Goal: Task Accomplishment & Management: Use online tool/utility

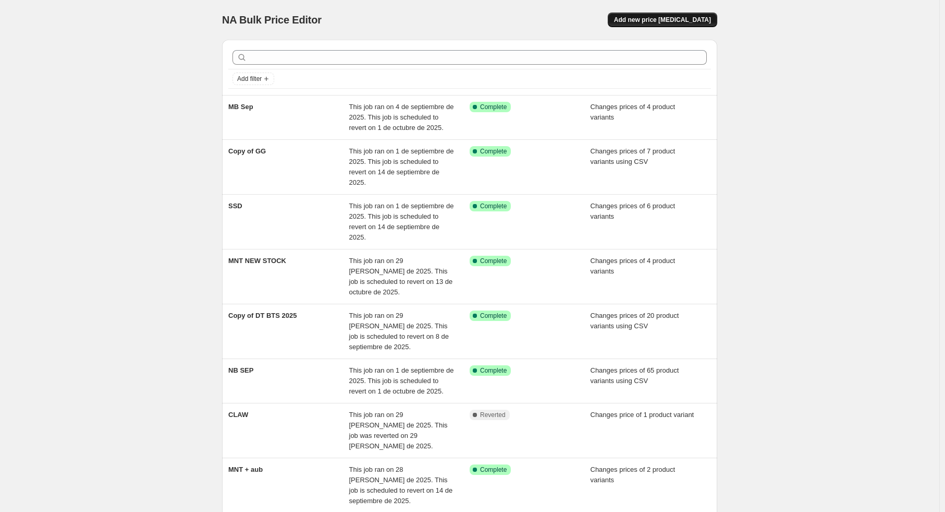
click at [651, 20] on span "Add new price [MEDICAL_DATA]" at bounding box center [662, 20] width 97 height 8
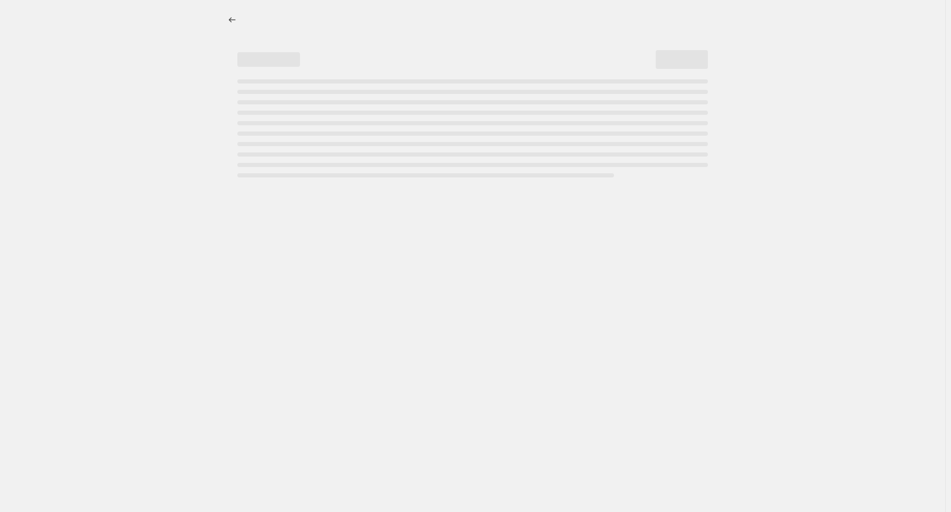
select select "percentage"
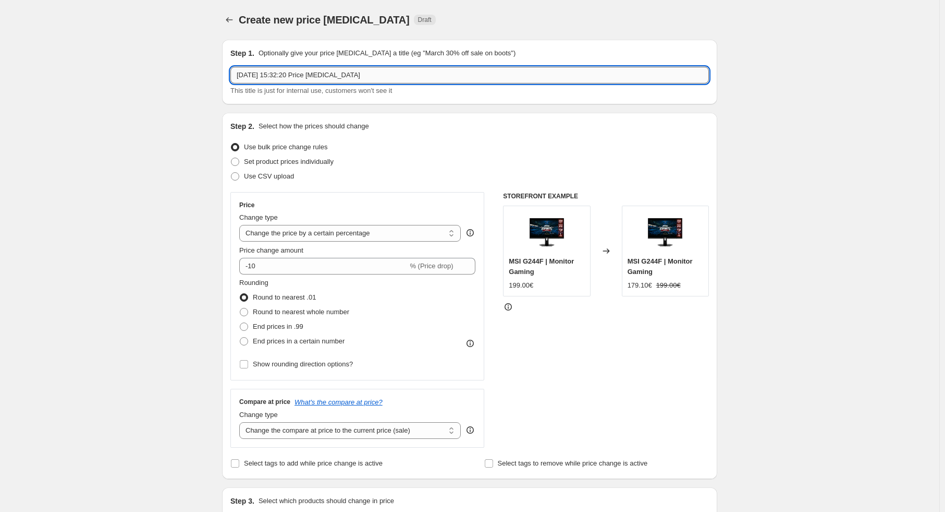
click at [281, 67] on input "[DATE] 15:32:20 Price [MEDICAL_DATA]" at bounding box center [469, 75] width 479 height 17
click at [282, 77] on input "[DATE] 15:32:20 Price [MEDICAL_DATA]" at bounding box center [469, 75] width 479 height 17
type input "m"
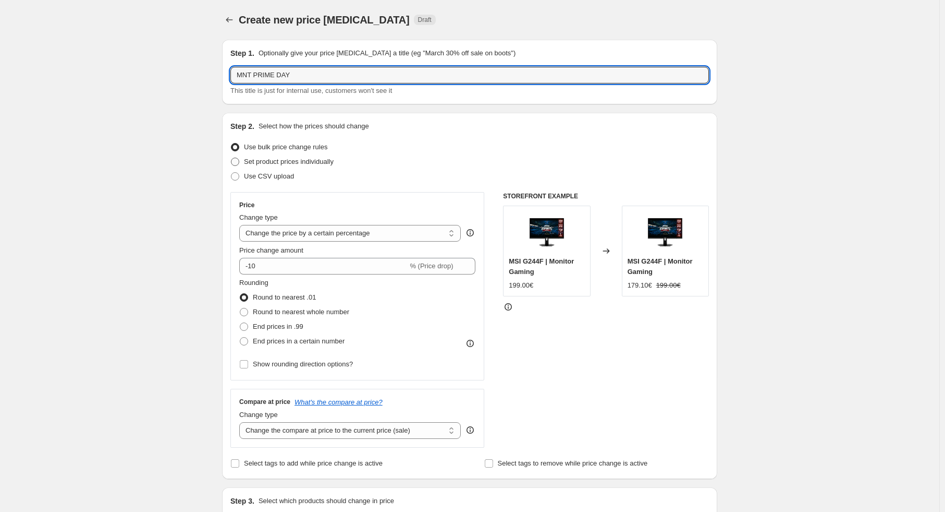
type input "MNT PRIME DAY"
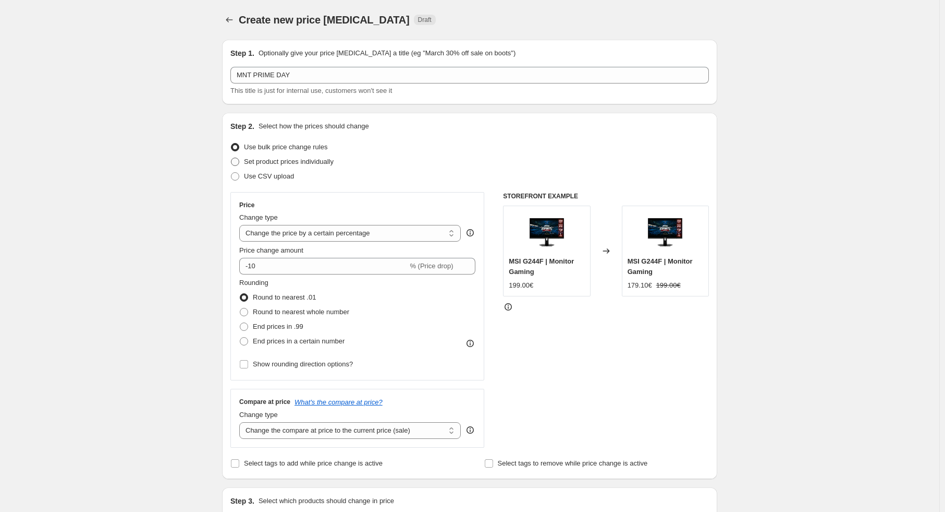
click at [298, 159] on span "Set product prices individually" at bounding box center [289, 161] width 90 height 8
click at [232, 158] on input "Set product prices individually" at bounding box center [231, 157] width 1 height 1
radio input "true"
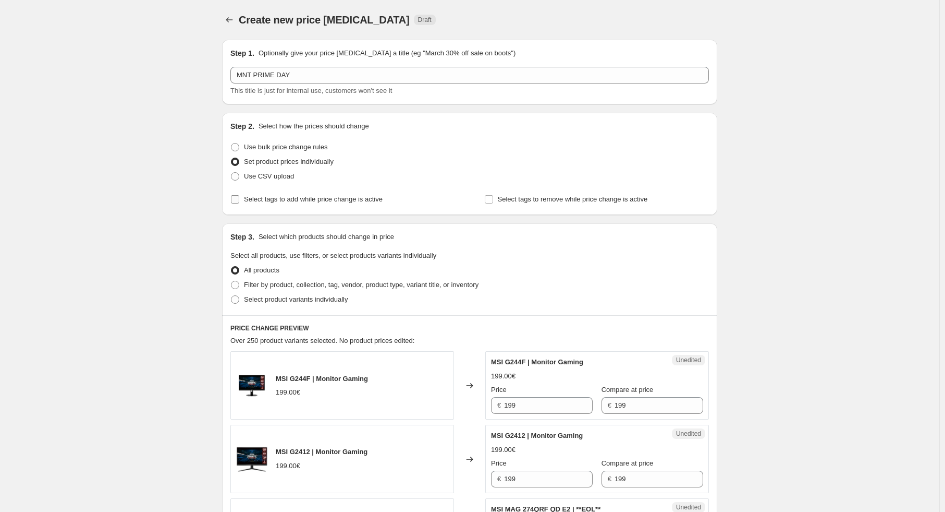
click at [311, 199] on span "Select tags to add while price change is active" at bounding box center [313, 199] width 139 height 8
click at [239, 199] on input "Select tags to add while price change is active" at bounding box center [235, 199] width 8 height 8
checkbox input "true"
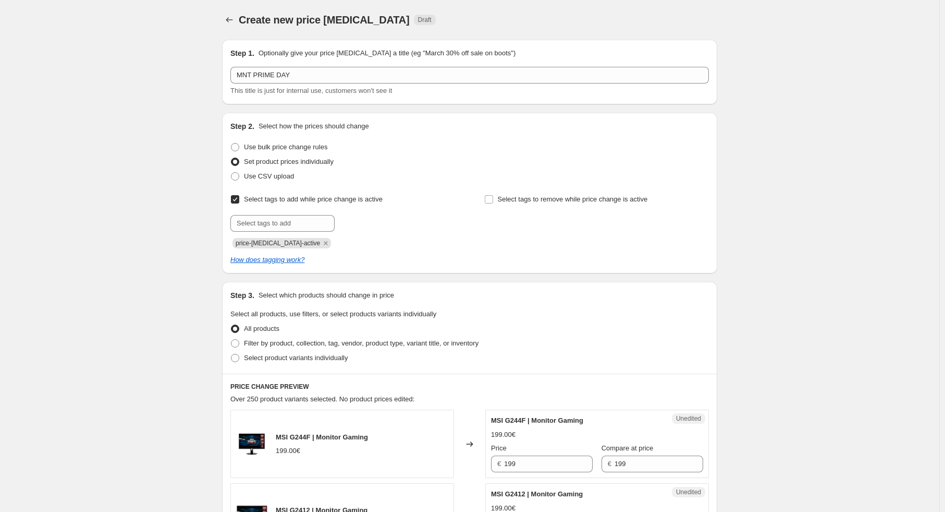
click at [321, 242] on icon "Remove price-change-job-active" at bounding box center [325, 242] width 9 height 9
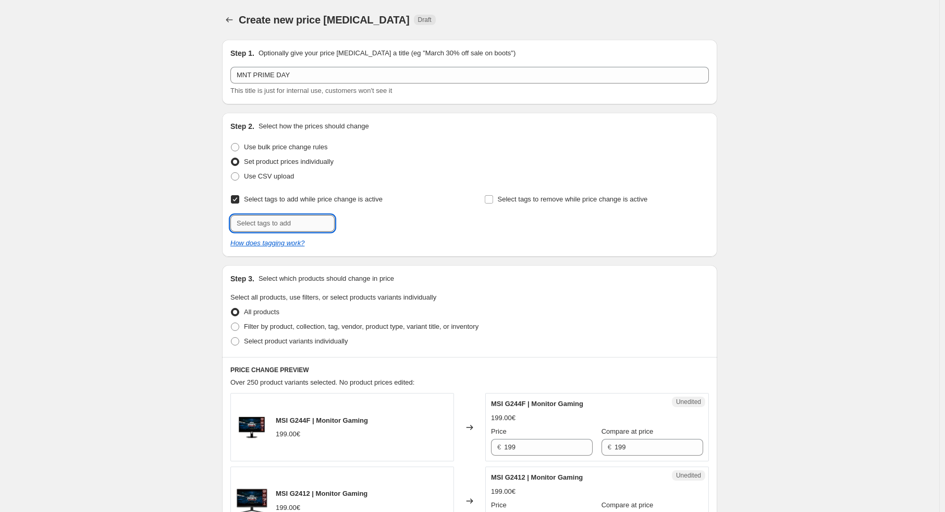
click at [299, 226] on input "text" at bounding box center [282, 223] width 104 height 17
type input "offer"
drag, startPoint x: 369, startPoint y: 221, endPoint x: 335, endPoint y: 225, distance: 34.1
click at [368, 221] on span "offer" at bounding box center [365, 221] width 14 height 7
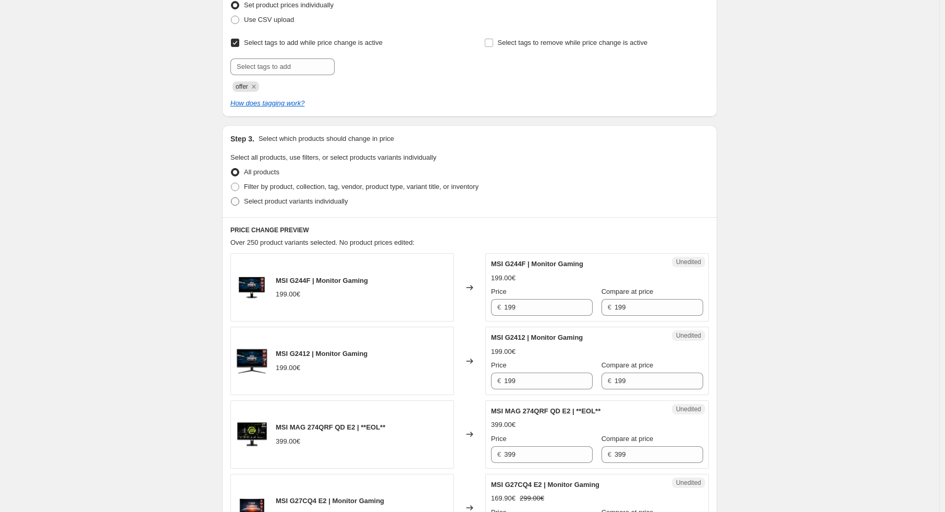
click at [309, 205] on span "Select product variants individually" at bounding box center [296, 201] width 104 height 8
click at [232, 198] on input "Select product variants individually" at bounding box center [231, 197] width 1 height 1
radio input "true"
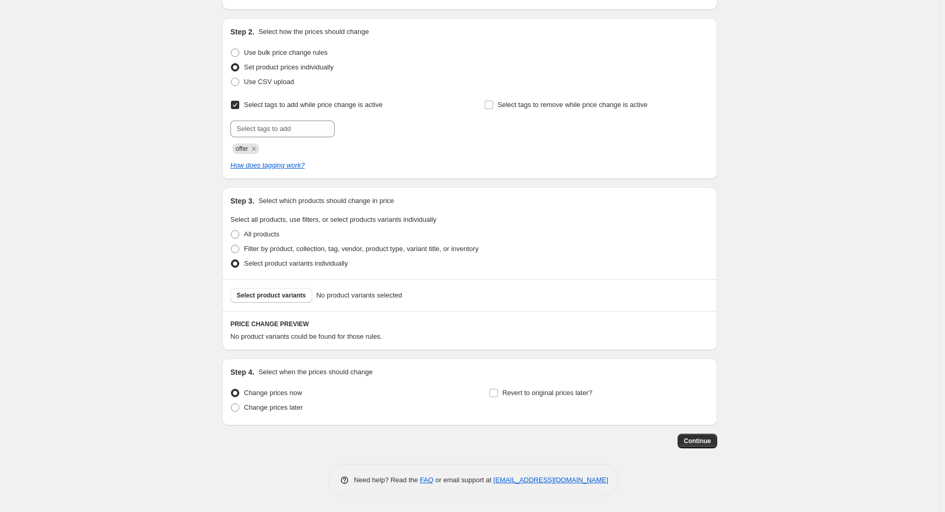
scroll to position [94, 0]
click at [291, 301] on button "Select product variants" at bounding box center [271, 295] width 82 height 15
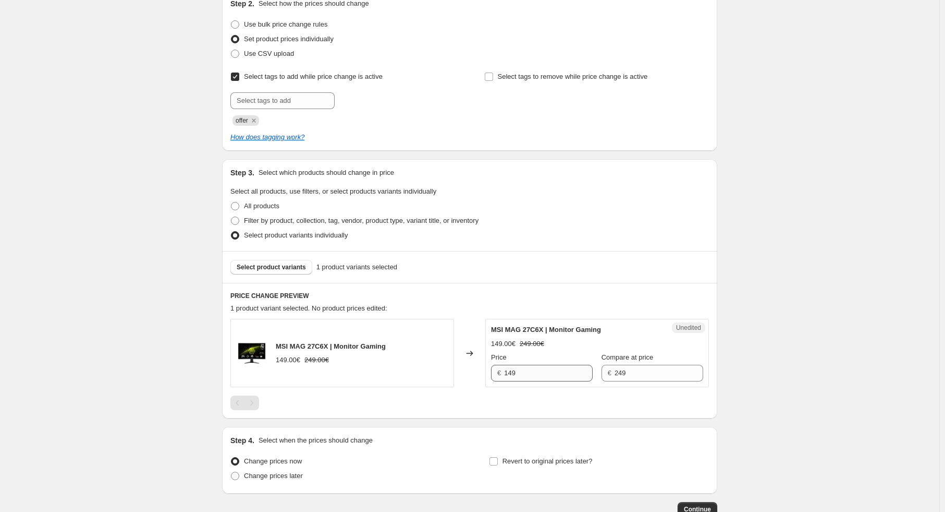
scroll to position [190, 0]
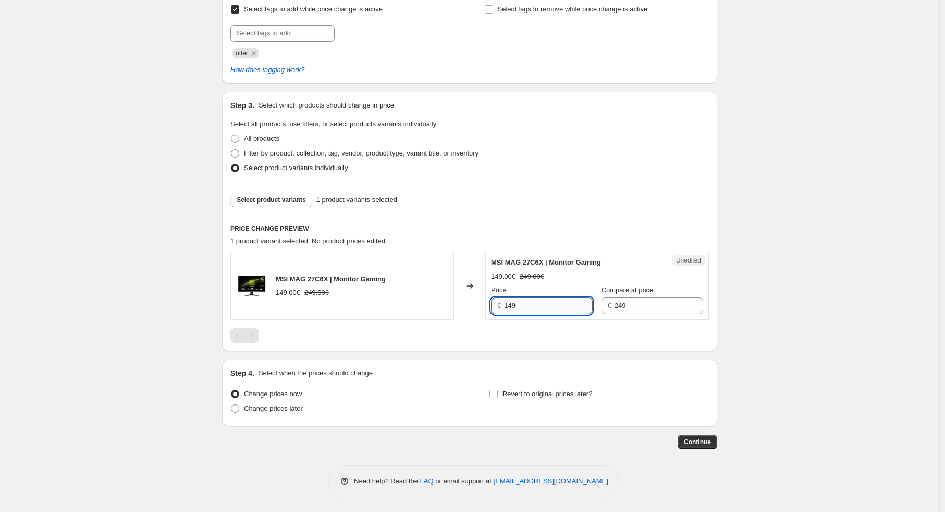
click at [525, 303] on input "149" at bounding box center [548, 305] width 89 height 17
type input "139"
click at [114, 265] on div "Create new price [MEDICAL_DATA]. This page is ready Create new price [MEDICAL_D…" at bounding box center [470, 161] width 940 height 702
click at [284, 407] on span "Change prices later" at bounding box center [273, 408] width 59 height 8
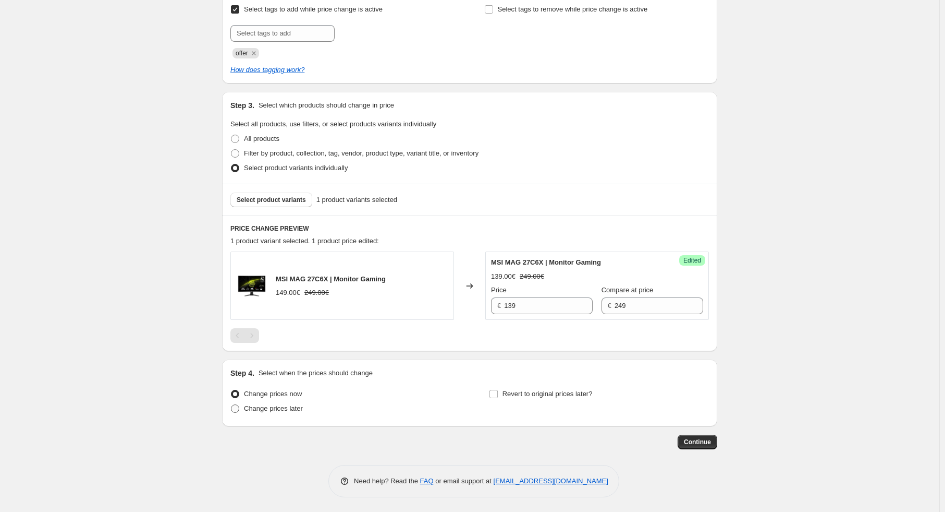
click at [232, 405] on input "Change prices later" at bounding box center [231, 404] width 1 height 1
radio input "true"
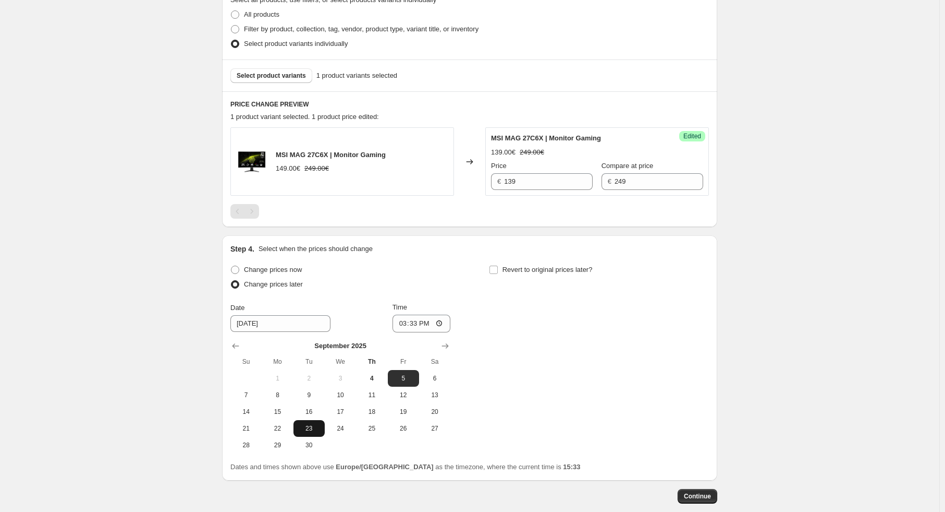
scroll to position [368, 0]
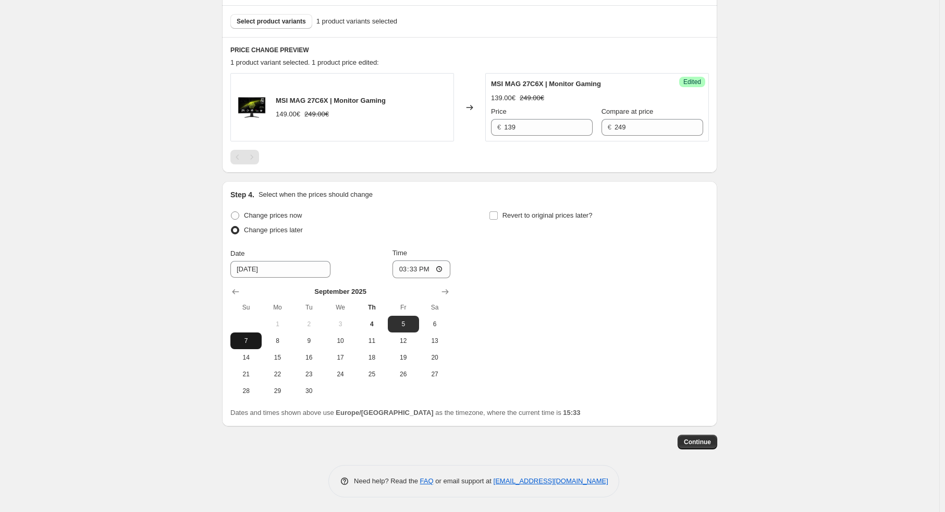
click at [245, 341] on span "7" at bounding box center [246, 340] width 23 height 8
type input "[DATE]"
click at [416, 276] on input "15:33" at bounding box center [422, 269] width 58 height 18
type input "00:00"
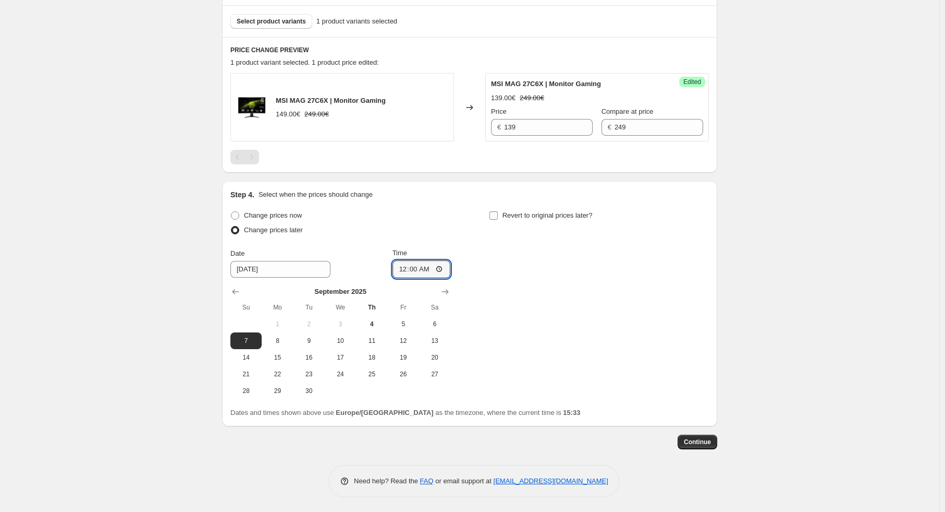
click at [516, 217] on span "Revert to original prices later?" at bounding box center [548, 215] width 90 height 8
click at [498, 217] on input "Revert to original prices later?" at bounding box center [494, 215] width 8 height 8
checkbox input "true"
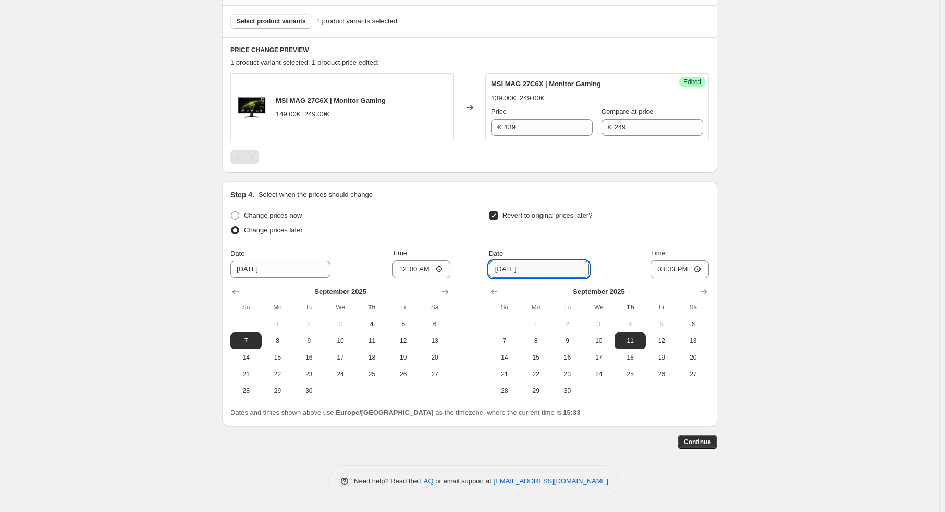
click at [502, 270] on input "[DATE]" at bounding box center [539, 269] width 100 height 17
click at [248, 274] on input "[DATE]" at bounding box center [280, 269] width 100 height 17
click at [445, 289] on icon "Show next month, October 2025" at bounding box center [445, 291] width 10 height 10
click at [310, 342] on span "7" at bounding box center [309, 340] width 23 height 8
type input "[DATE]"
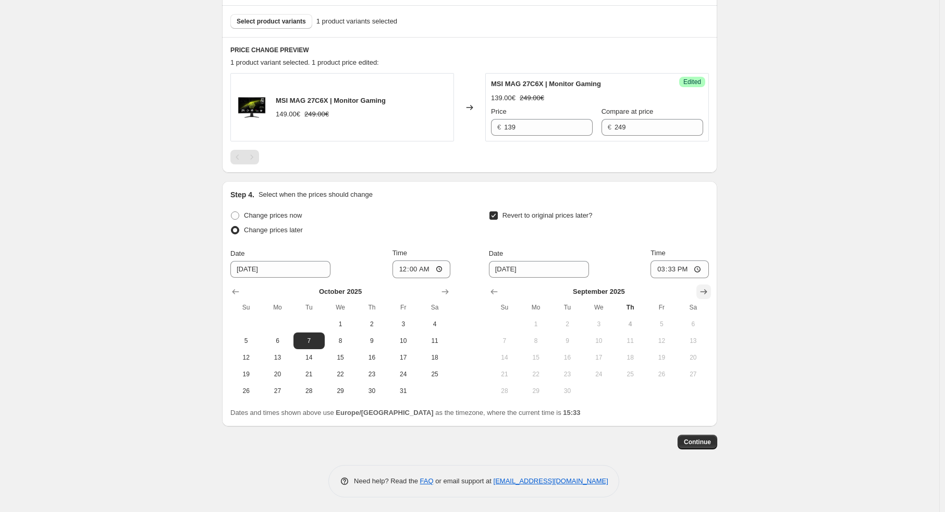
click at [709, 293] on icon "Show next month, October 2025" at bounding box center [704, 291] width 10 height 10
click at [605, 340] on span "8" at bounding box center [599, 340] width 23 height 8
type input "[DATE]"
click at [674, 269] on input "15:33" at bounding box center [680, 269] width 58 height 18
type input "23:59"
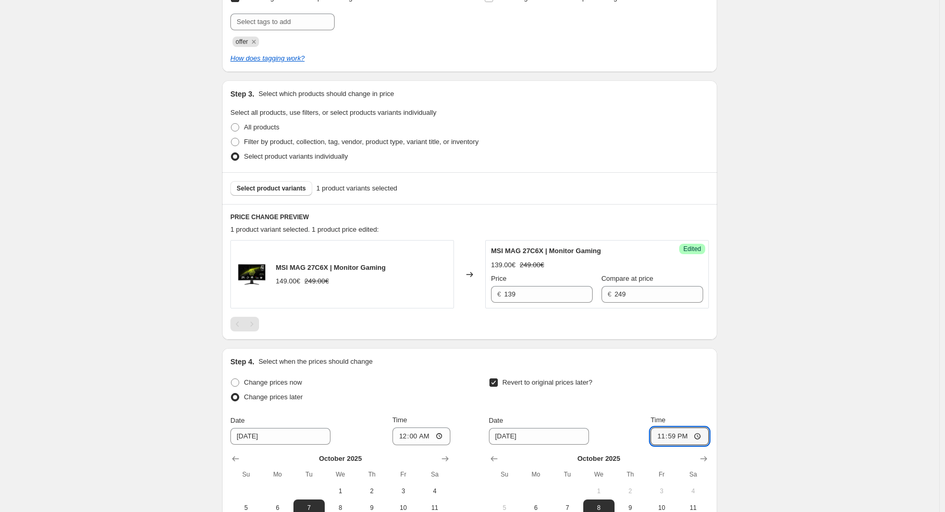
scroll to position [107, 0]
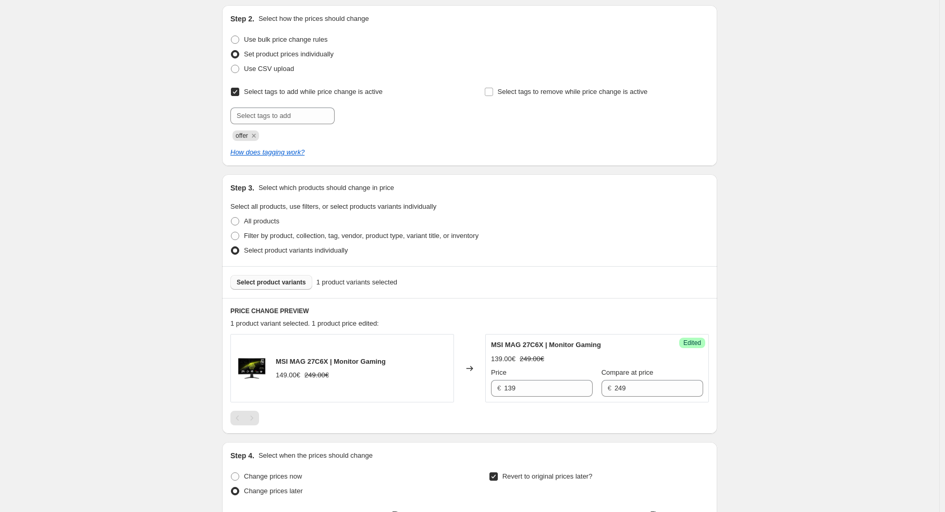
click at [259, 281] on span "Select product variants" at bounding box center [271, 282] width 69 height 8
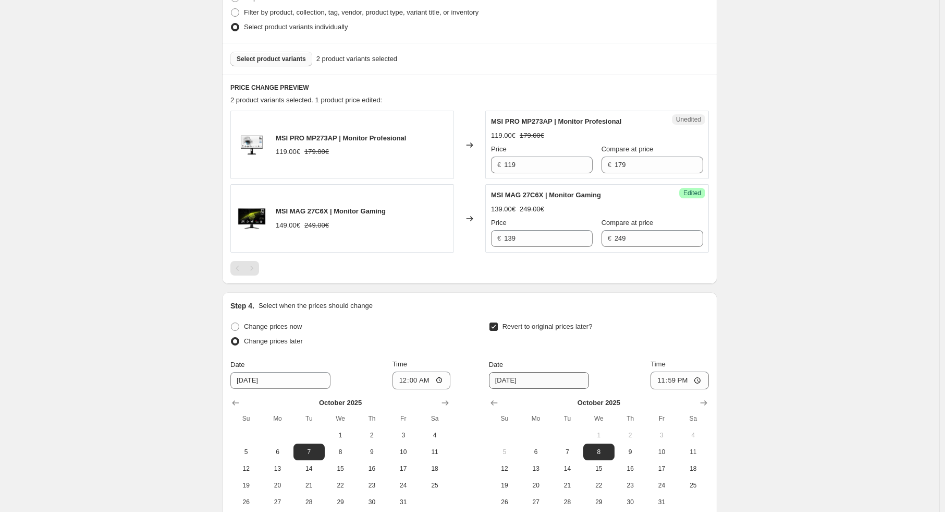
scroll to position [368, 0]
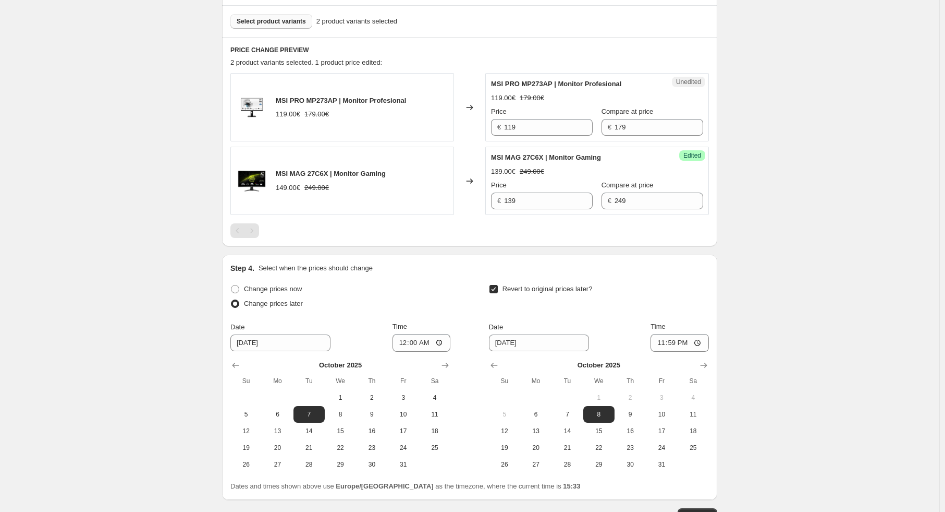
click at [513, 117] on div "Price € 119" at bounding box center [542, 120] width 102 height 29
drag, startPoint x: 543, startPoint y: 123, endPoint x: 575, endPoint y: 126, distance: 31.4
click at [546, 125] on input "119" at bounding box center [548, 127] width 89 height 17
click at [494, 114] on span "Price" at bounding box center [499, 111] width 16 height 8
click at [504, 119] on input "119" at bounding box center [548, 127] width 89 height 17
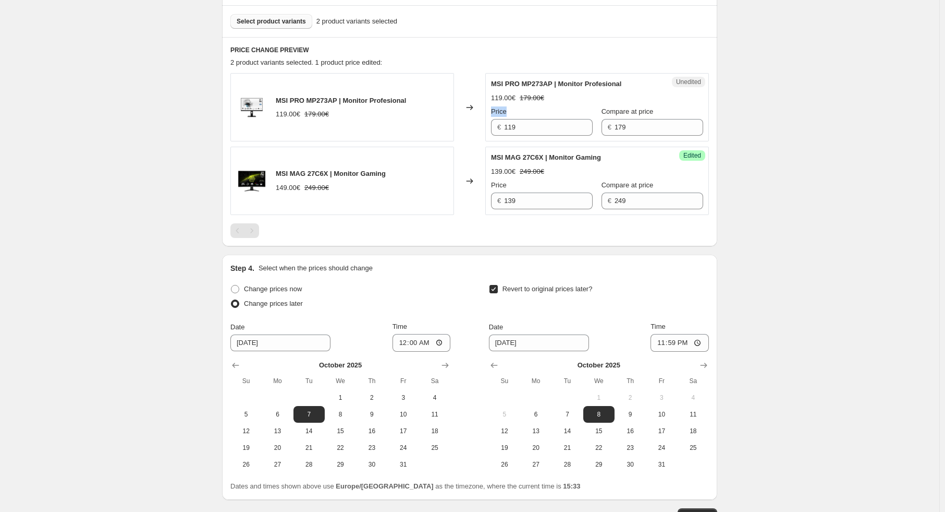
click at [494, 114] on span "Price" at bounding box center [499, 111] width 16 height 8
click at [504, 119] on input "119" at bounding box center [548, 127] width 89 height 17
click at [494, 114] on span "Price" at bounding box center [499, 111] width 16 height 8
click at [504, 119] on input "119" at bounding box center [548, 127] width 89 height 17
click at [494, 115] on span "Price" at bounding box center [499, 111] width 16 height 8
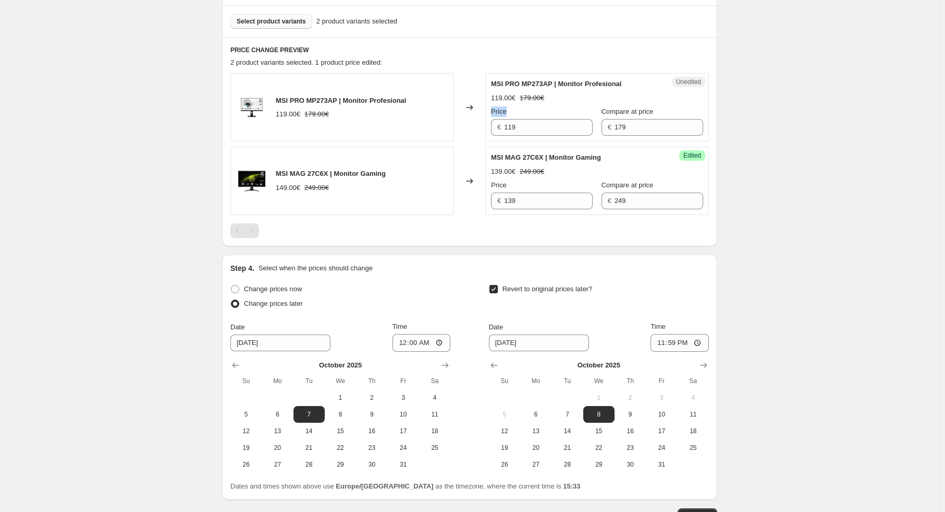
click at [504, 119] on input "119" at bounding box center [548, 127] width 89 height 17
click at [523, 126] on input "119" at bounding box center [548, 127] width 89 height 17
click at [524, 127] on input "119" at bounding box center [548, 127] width 89 height 17
drag, startPoint x: 524, startPoint y: 127, endPoint x: 560, endPoint y: 126, distance: 36.5
click at [524, 127] on input "119" at bounding box center [548, 127] width 89 height 17
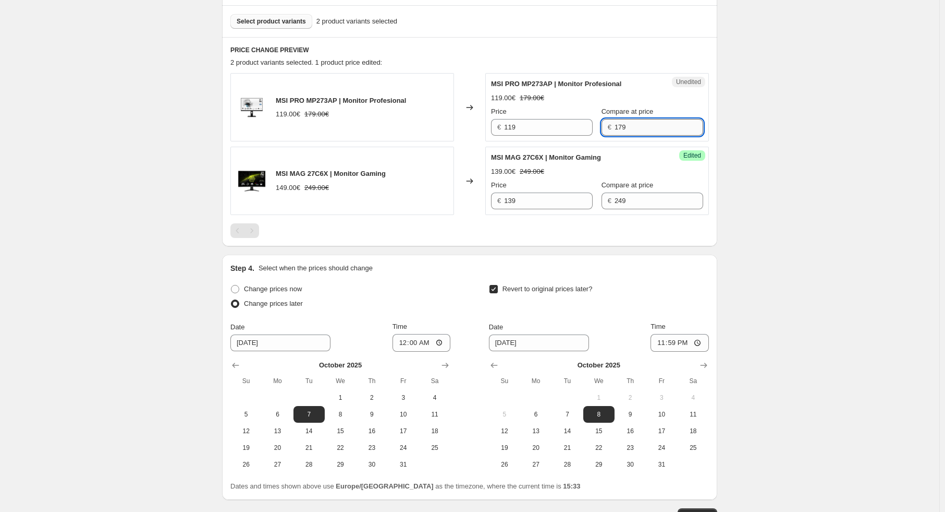
click at [618, 123] on input "179" at bounding box center [659, 127] width 89 height 17
type input "179.9"
click at [281, 27] on button "Select product variants" at bounding box center [271, 21] width 82 height 15
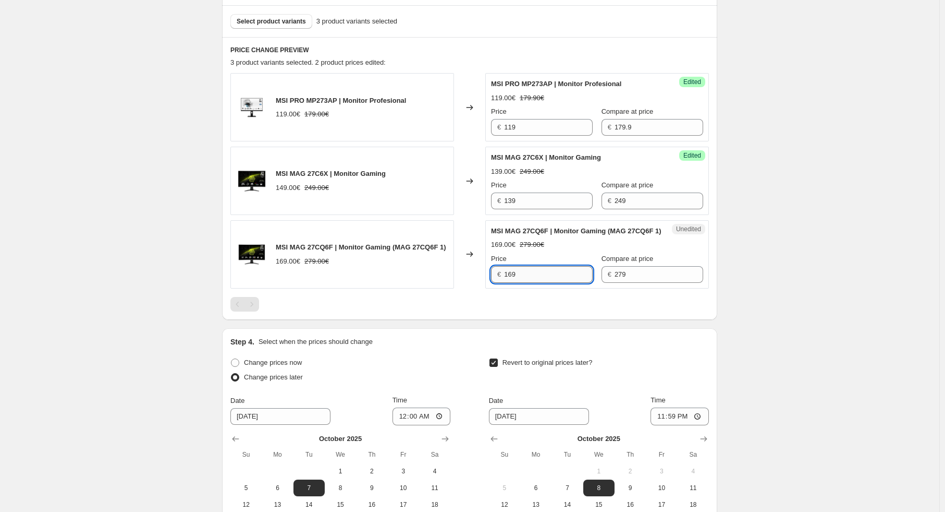
click at [539, 283] on input "169" at bounding box center [548, 274] width 89 height 17
click at [538, 283] on input "169" at bounding box center [548, 274] width 89 height 17
type input "149"
click at [296, 23] on span "Select product variants" at bounding box center [271, 21] width 69 height 8
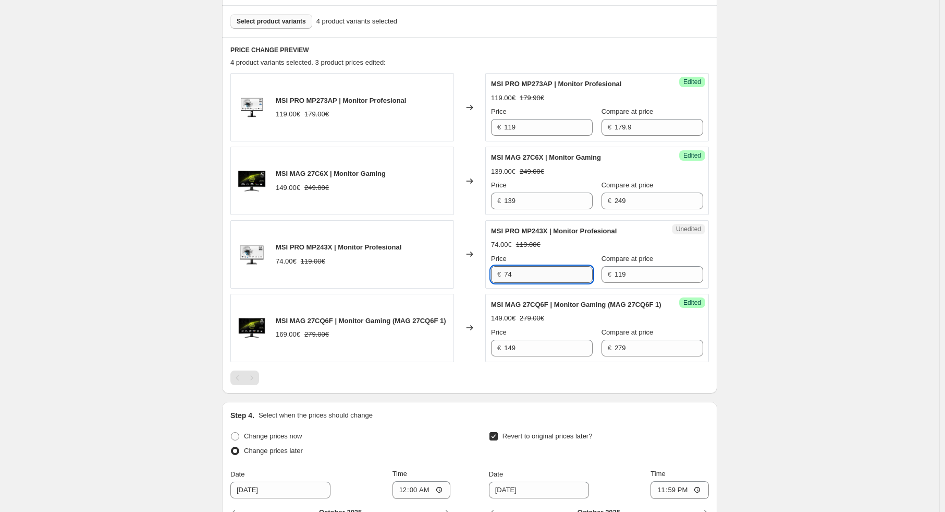
click at [530, 271] on input "74" at bounding box center [548, 274] width 89 height 17
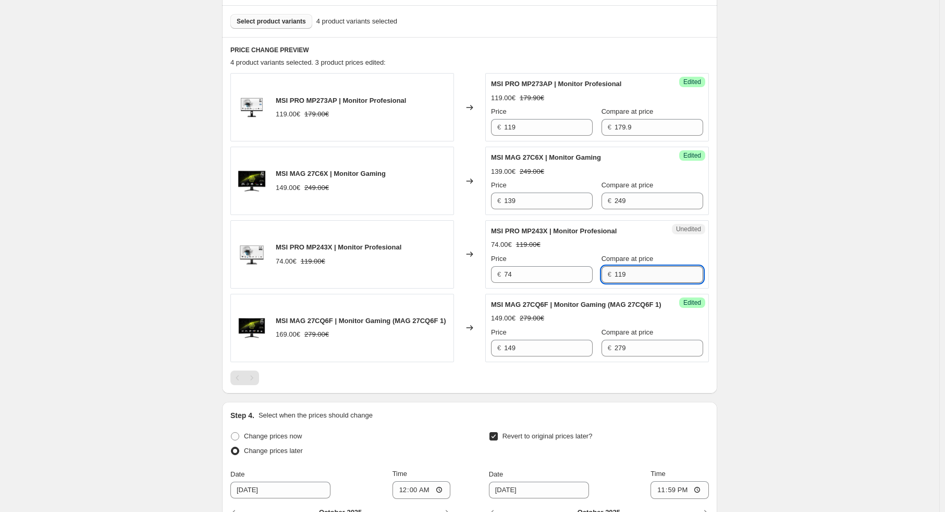
click at [631, 269] on input "119" at bounding box center [659, 274] width 89 height 17
type input "119.9"
click at [269, 18] on span "Select product variants" at bounding box center [271, 21] width 69 height 8
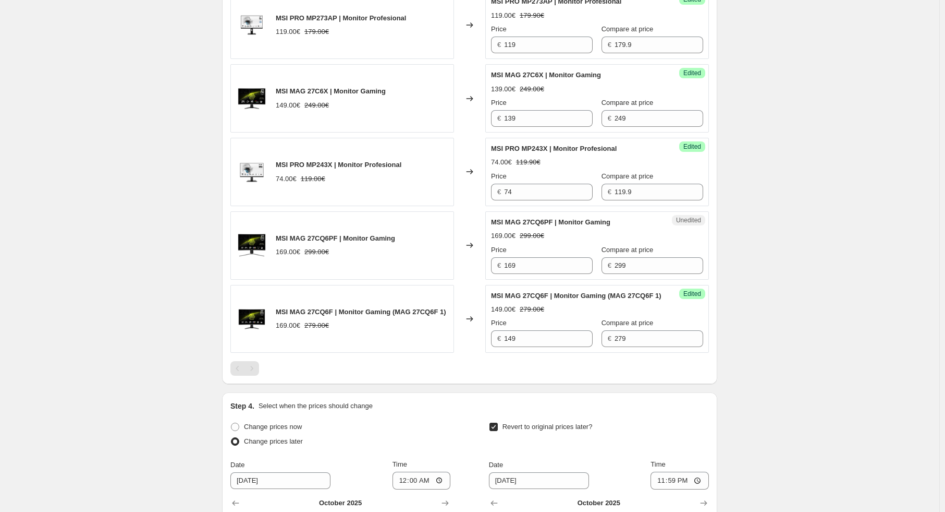
scroll to position [525, 0]
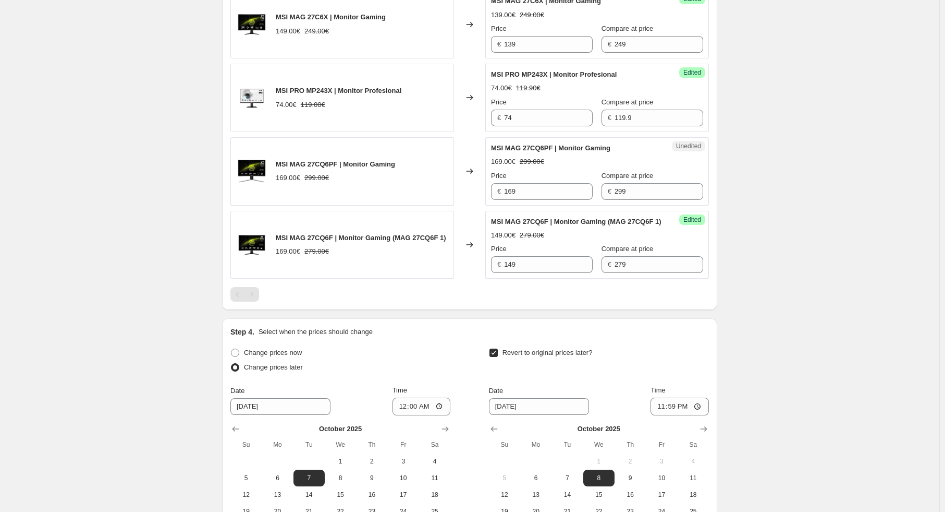
drag, startPoint x: 112, startPoint y: 165, endPoint x: 157, endPoint y: 130, distance: 58.0
click at [112, 164] on div "Create new price [MEDICAL_DATA]. This page is ready Create new price [MEDICAL_D…" at bounding box center [470, 62] width 940 height 1174
click at [556, 192] on input "169" at bounding box center [548, 191] width 89 height 17
click at [635, 196] on input "299" at bounding box center [659, 191] width 89 height 17
type input "299.9"
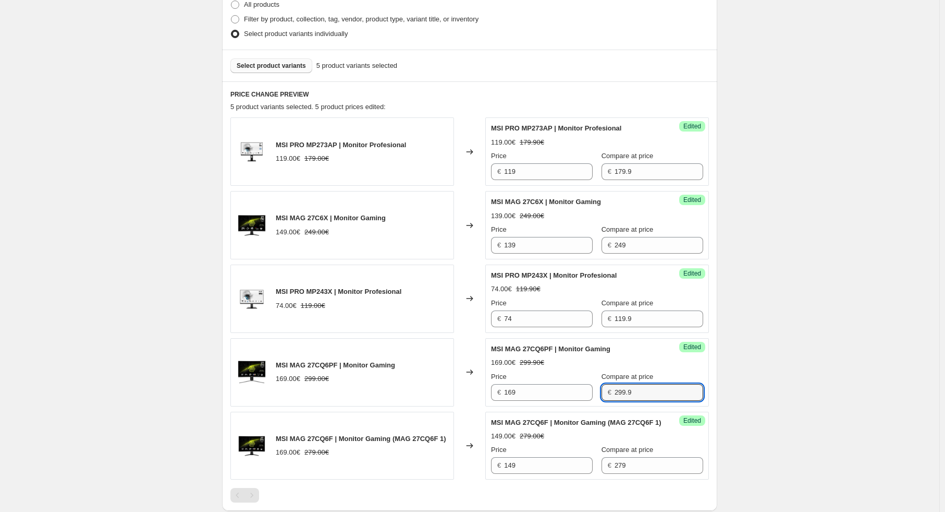
scroll to position [264, 0]
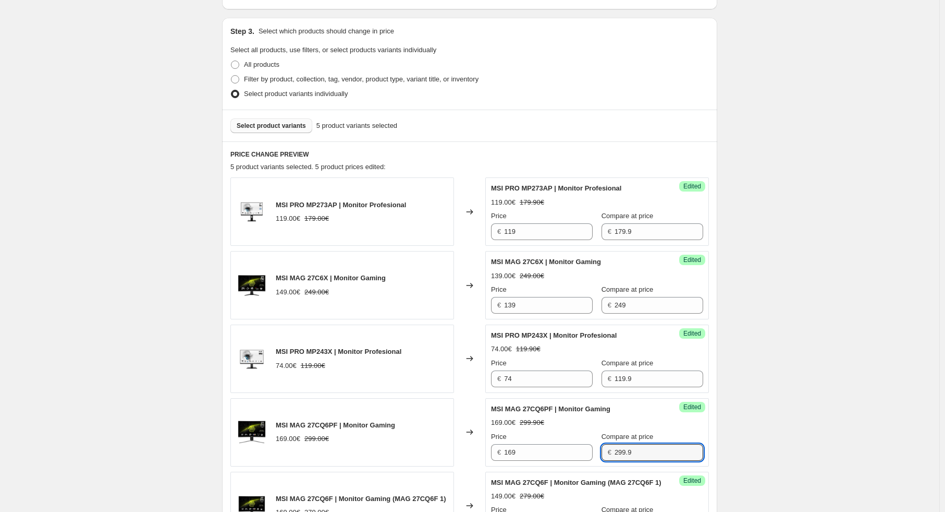
click at [288, 130] on button "Select product variants" at bounding box center [271, 125] width 82 height 15
click at [155, 253] on div "Create new price [MEDICAL_DATA]. This page is ready Create new price [MEDICAL_D…" at bounding box center [470, 360] width 940 height 1248
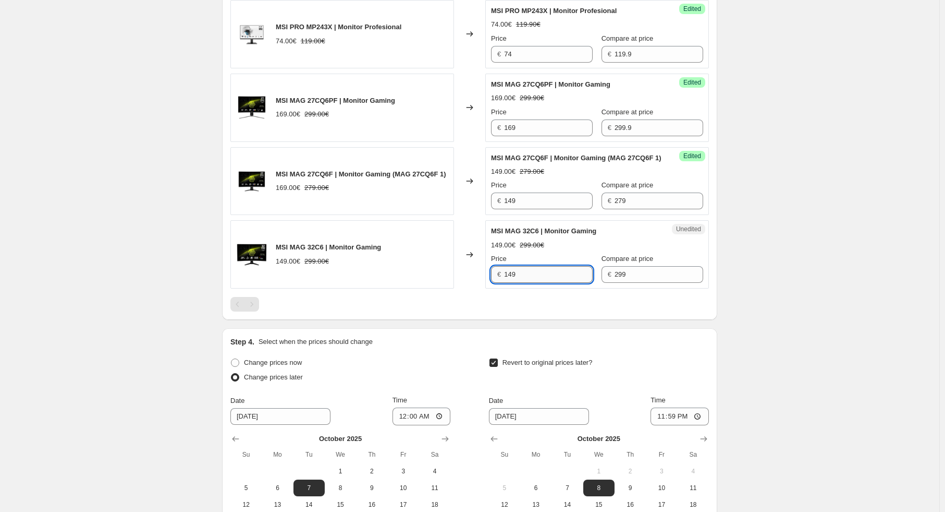
click at [544, 278] on input "149" at bounding box center [548, 274] width 89 height 17
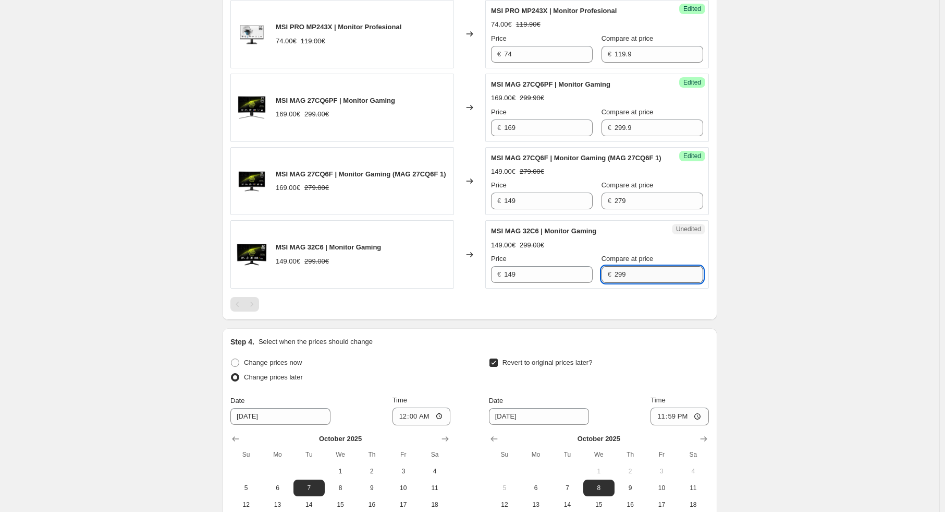
click at [630, 283] on input "299" at bounding box center [659, 274] width 89 height 17
type input "299.9"
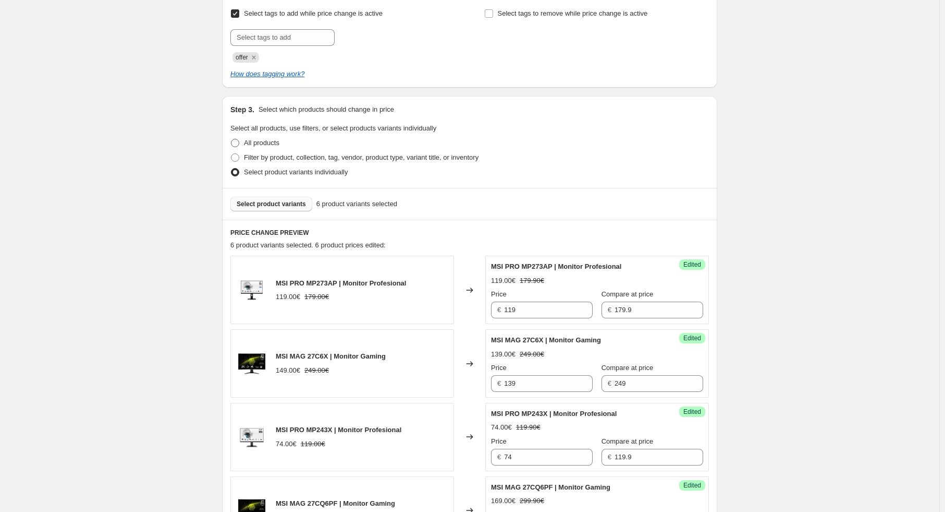
scroll to position [119, 0]
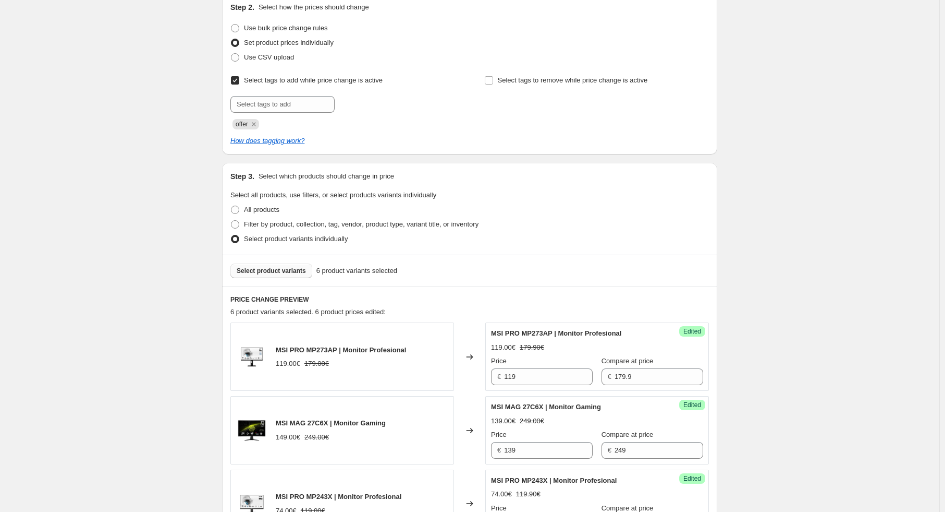
click at [260, 272] on span "Select product variants" at bounding box center [271, 270] width 69 height 8
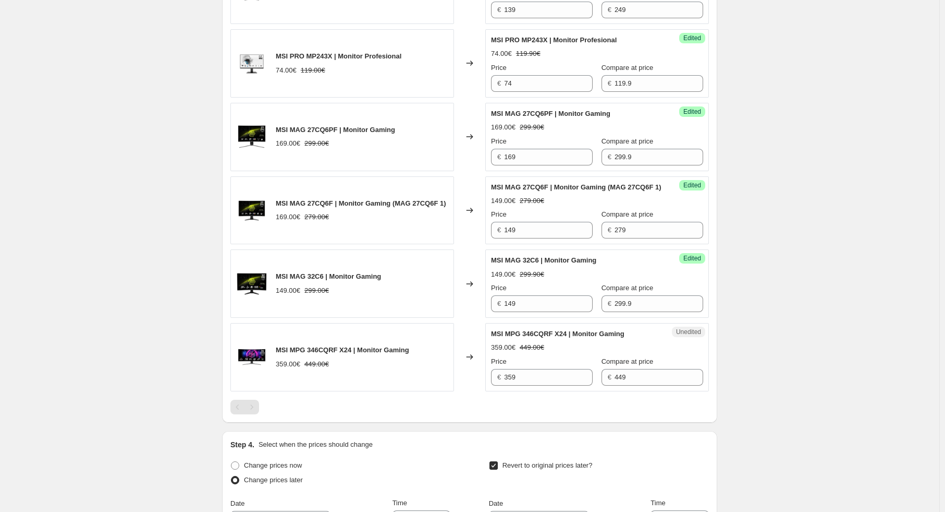
scroll to position [588, 0]
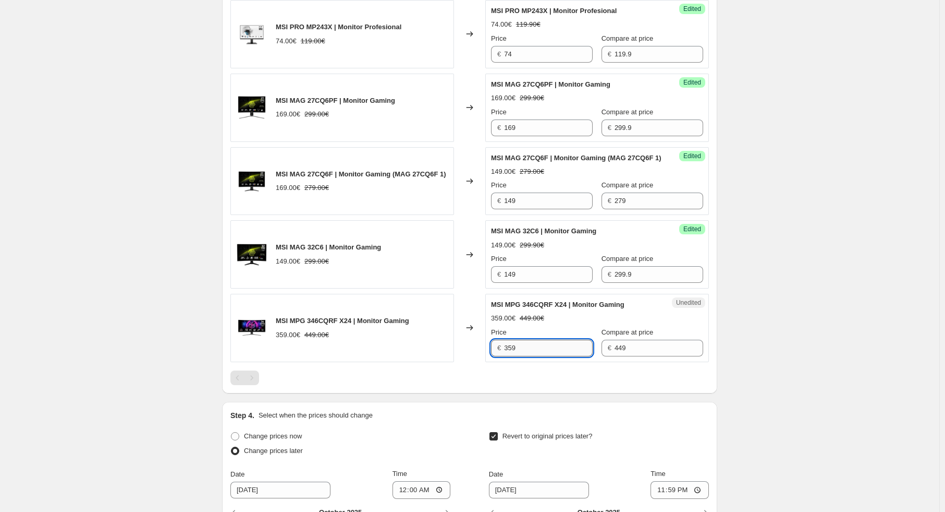
click at [536, 356] on input "359" at bounding box center [548, 347] width 89 height 17
click at [537, 356] on input "359" at bounding box center [548, 347] width 89 height 17
type input "349"
click at [803, 250] on div "Create new price [MEDICAL_DATA]. This page is ready Create new price [MEDICAL_D…" at bounding box center [470, 72] width 940 height 1321
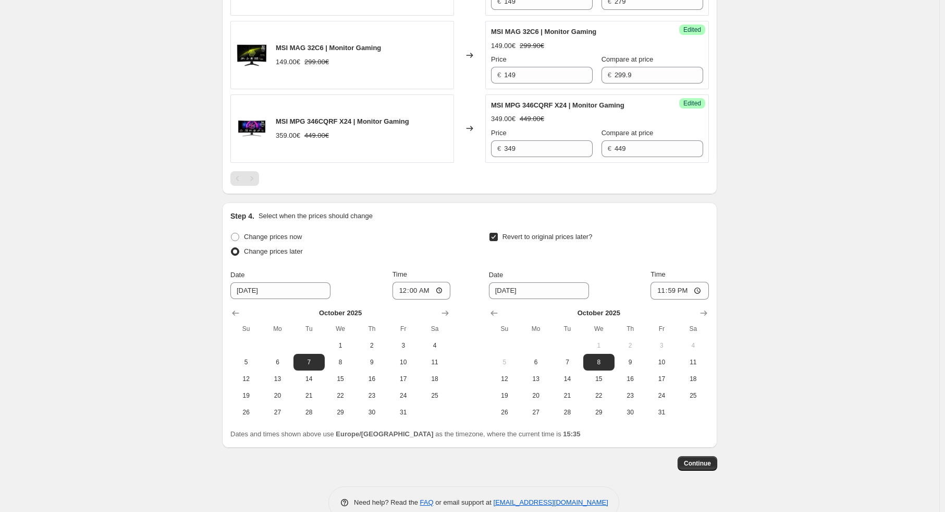
scroll to position [817, 0]
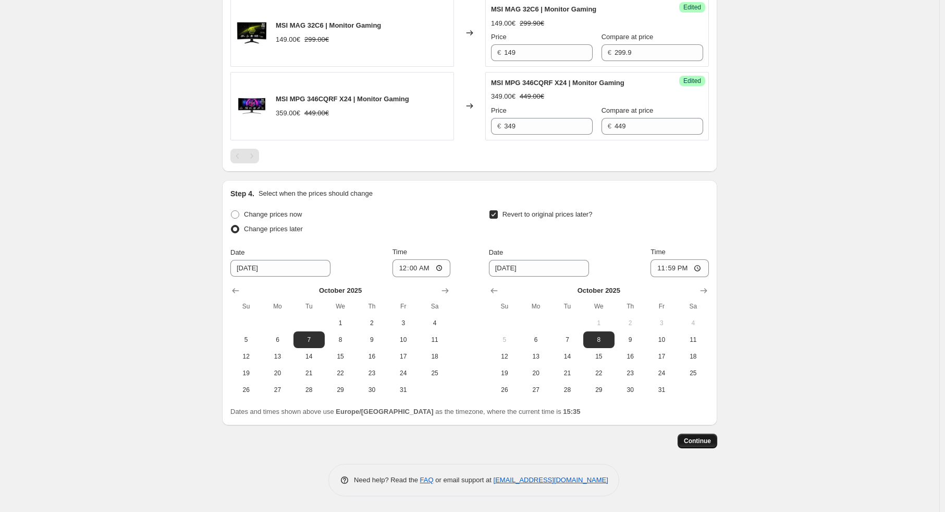
click at [704, 440] on span "Continue" at bounding box center [697, 440] width 27 height 8
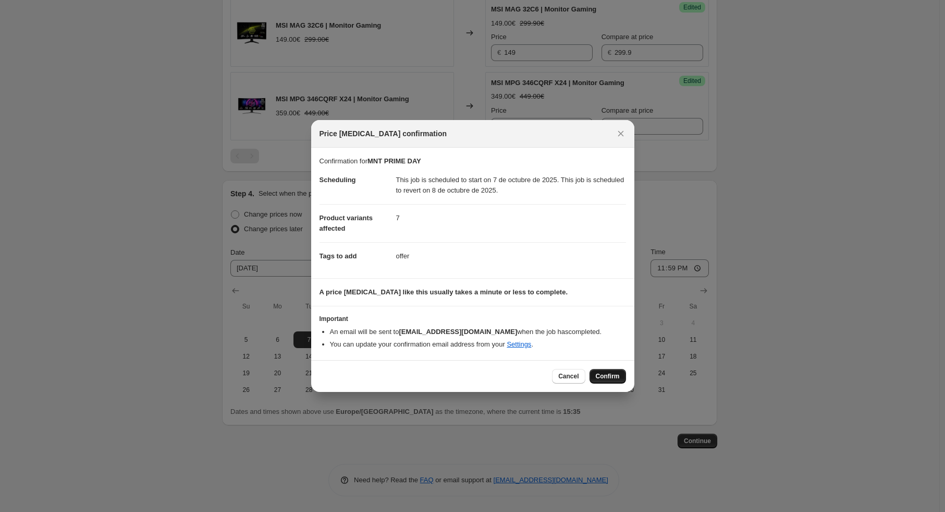
click at [598, 378] on span "Confirm" at bounding box center [608, 376] width 24 height 8
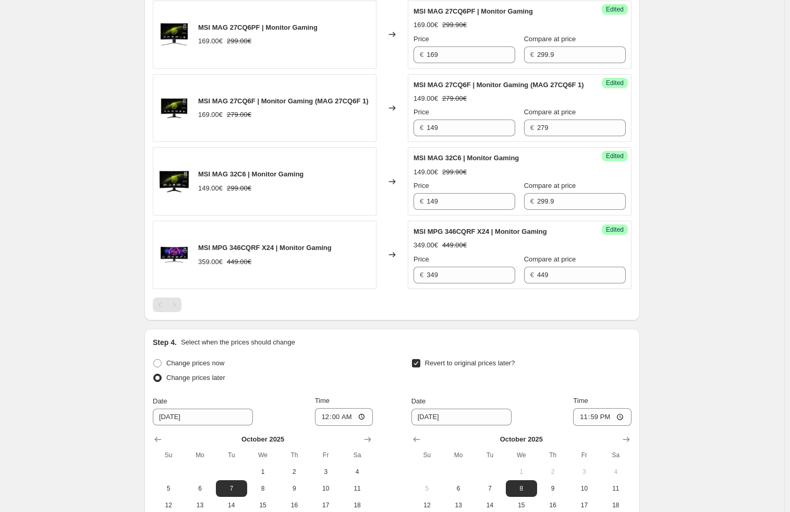
scroll to position [660, 0]
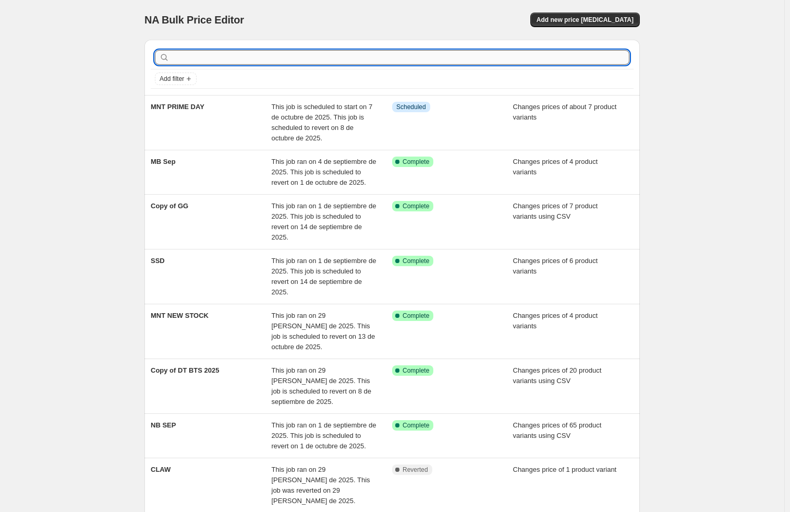
click at [209, 56] on input "text" at bounding box center [401, 57] width 458 height 15
type input "dt"
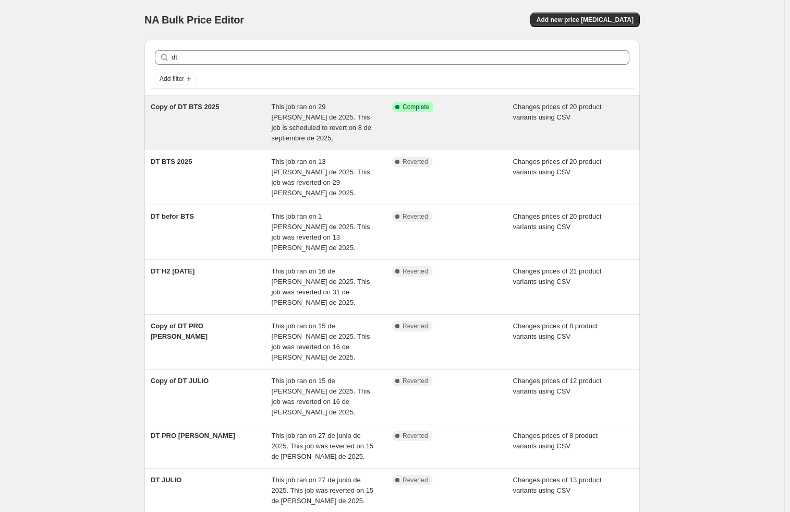
click at [206, 120] on div "Copy of DT BTS 2025" at bounding box center [211, 123] width 121 height 42
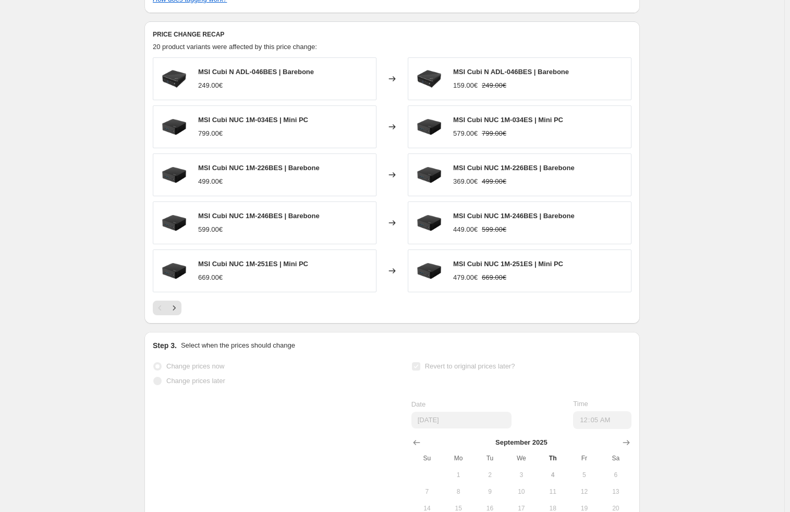
scroll to position [446, 0]
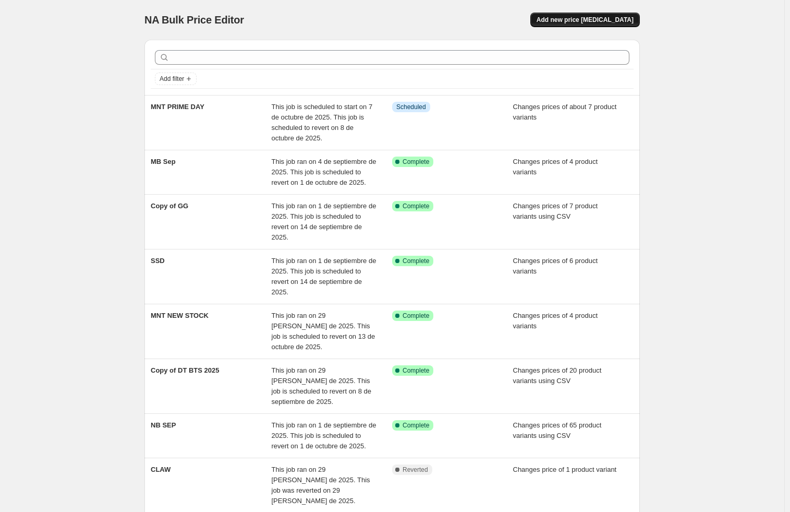
click at [600, 23] on span "Add new price [MEDICAL_DATA]" at bounding box center [585, 20] width 97 height 8
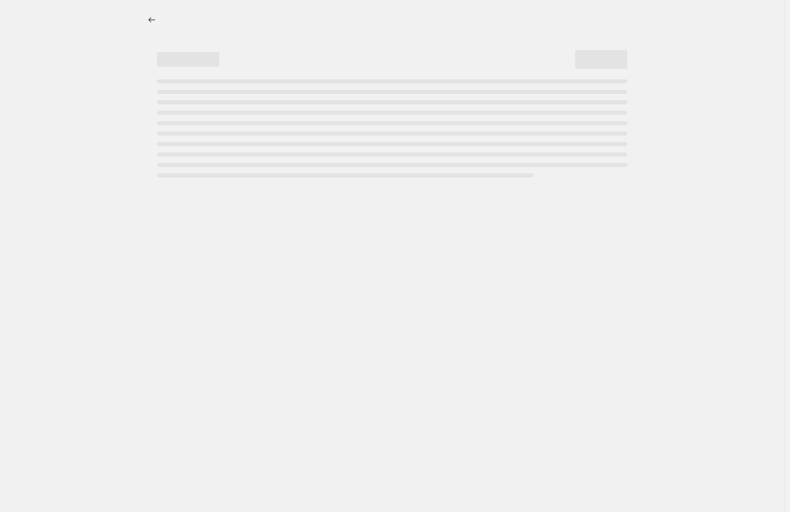
select select "percentage"
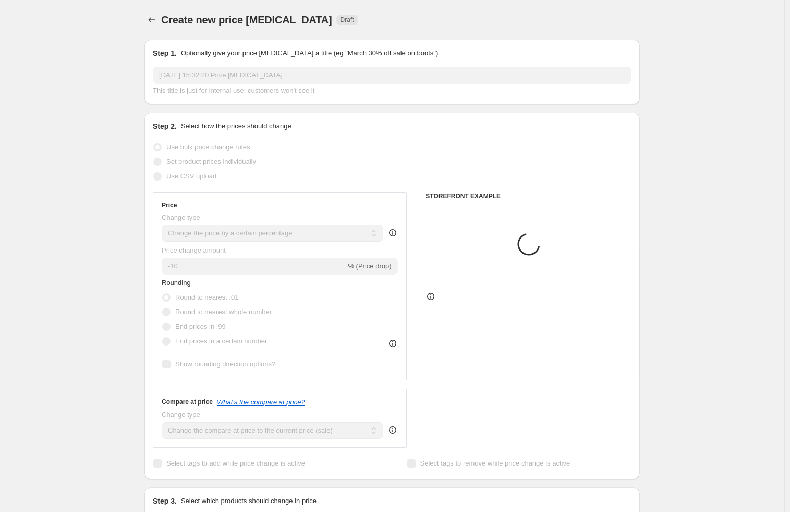
click at [238, 63] on div "Step 1. Optionally give your price [MEDICAL_DATA] a title (eg "March 30% off sa…" at bounding box center [392, 72] width 479 height 48
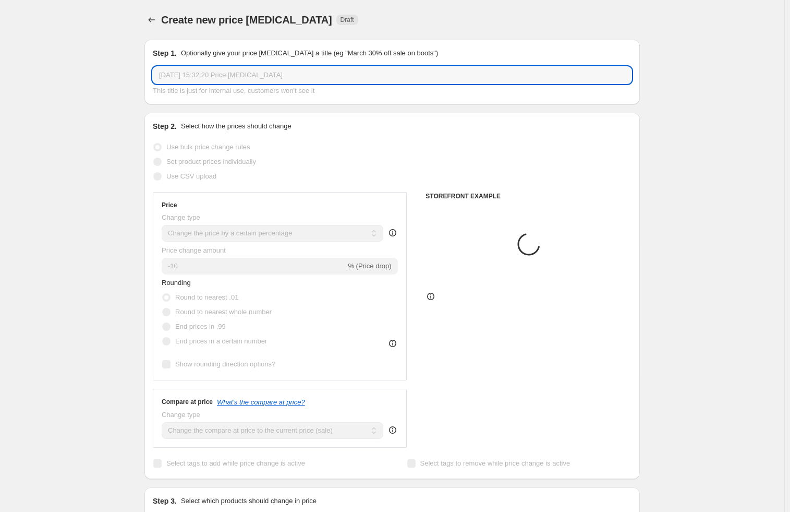
click at [240, 78] on input "[DATE] 15:32:20 Price [MEDICAL_DATA]" at bounding box center [392, 75] width 479 height 17
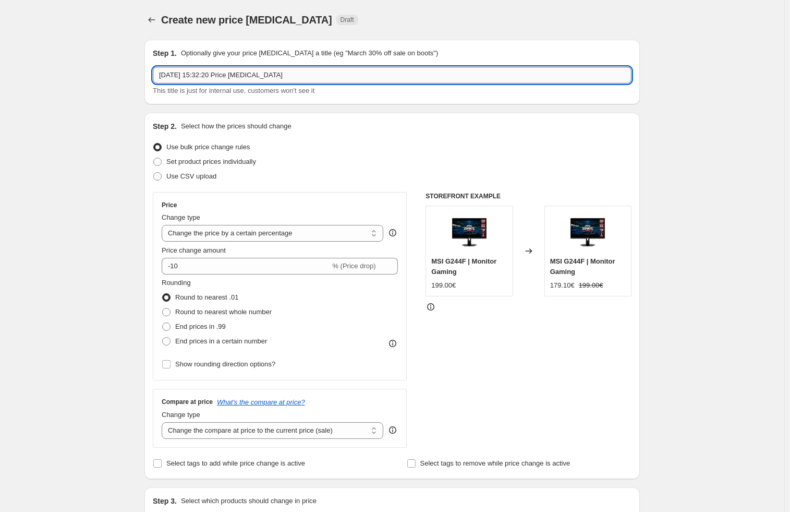
click at [240, 78] on input "[DATE] 15:32:20 Price [MEDICAL_DATA]" at bounding box center [392, 75] width 479 height 17
type input "DT SEP"
click at [159, 164] on span at bounding box center [157, 161] width 8 height 8
click at [154, 158] on input "Set product prices individually" at bounding box center [153, 157] width 1 height 1
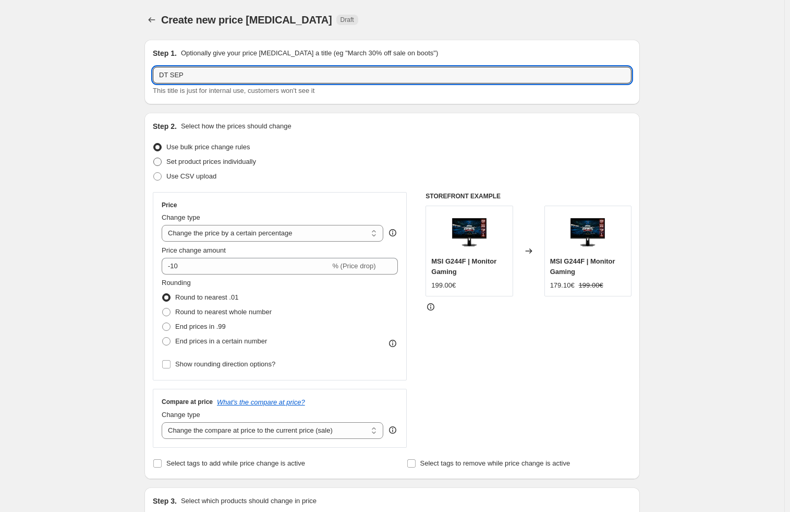
radio input "true"
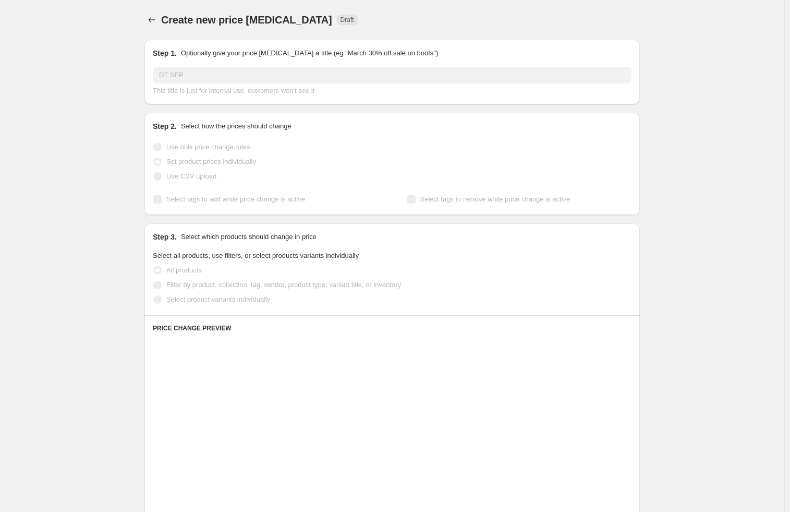
click at [199, 175] on span "Use CSV upload" at bounding box center [191, 176] width 50 height 8
click at [154, 173] on input "Use CSV upload" at bounding box center [153, 172] width 1 height 1
radio input "true"
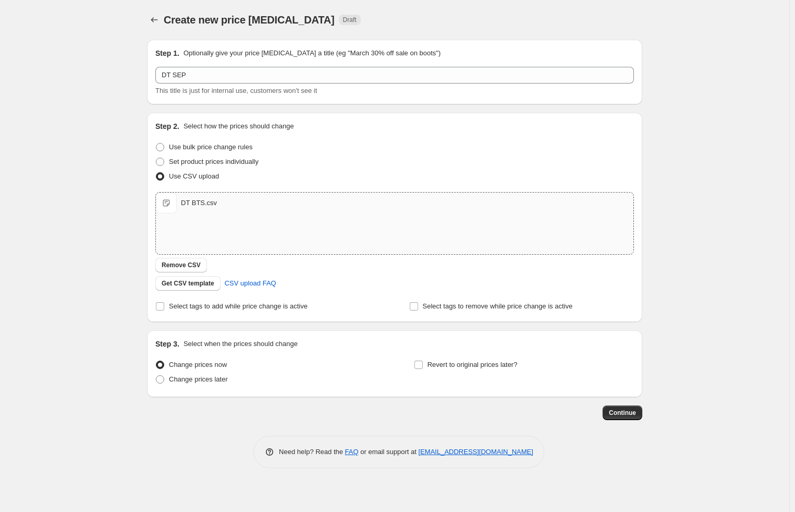
click at [67, 283] on div "Create new price [MEDICAL_DATA]. This page is ready Create new price [MEDICAL_D…" at bounding box center [394, 256] width 789 height 512
drag, startPoint x: 719, startPoint y: 248, endPoint x: 711, endPoint y: 247, distance: 7.9
click at [719, 248] on div "Create new price [MEDICAL_DATA]. This page is ready Create new price [MEDICAL_D…" at bounding box center [394, 256] width 789 height 512
click at [230, 308] on span "Select tags to add while price change is active" at bounding box center [238, 306] width 139 height 8
click at [164, 308] on input "Select tags to add while price change is active" at bounding box center [160, 306] width 8 height 8
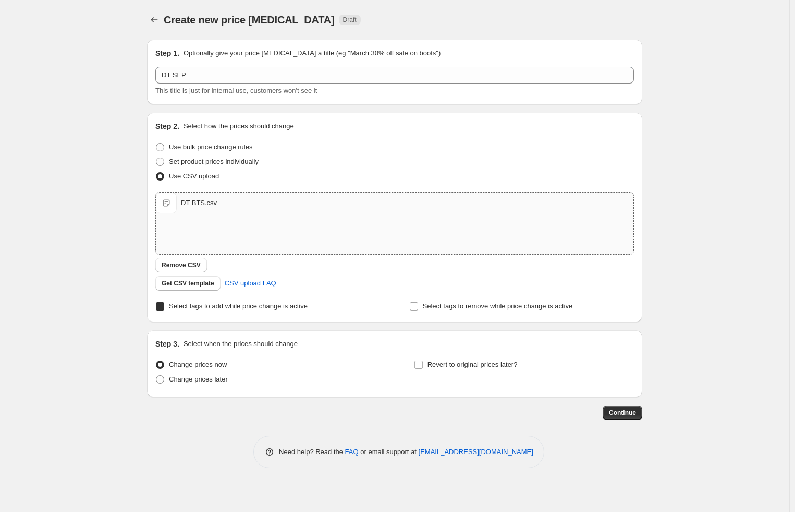
checkbox input "true"
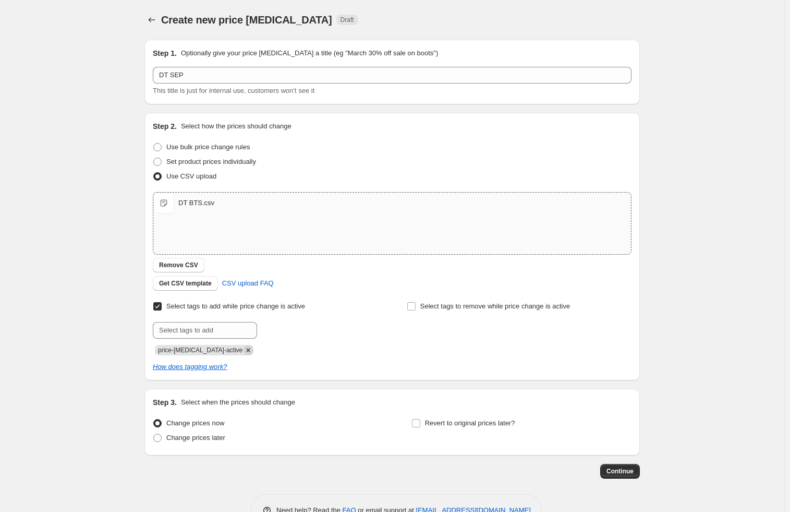
click at [247, 348] on icon "Remove price-change-job-active" at bounding box center [249, 350] width 4 height 4
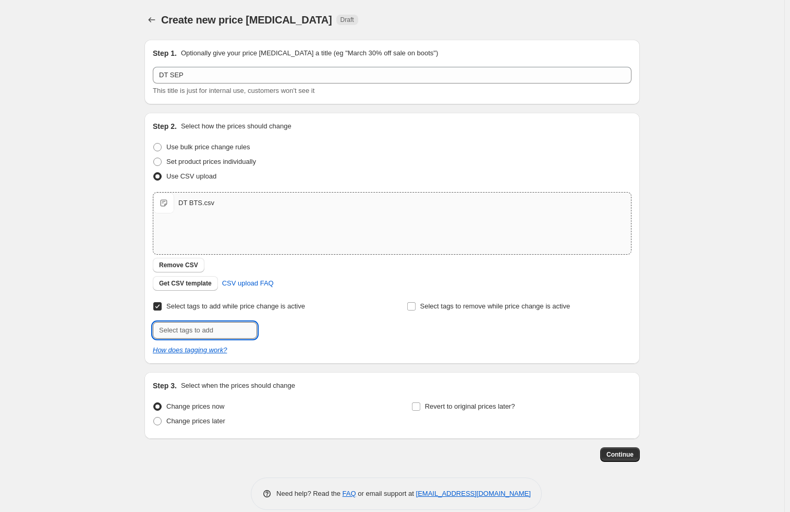
click at [227, 330] on input "text" at bounding box center [205, 330] width 104 height 17
type input "O"
type input "offer"
click at [293, 332] on span "offer" at bounding box center [287, 328] width 14 height 7
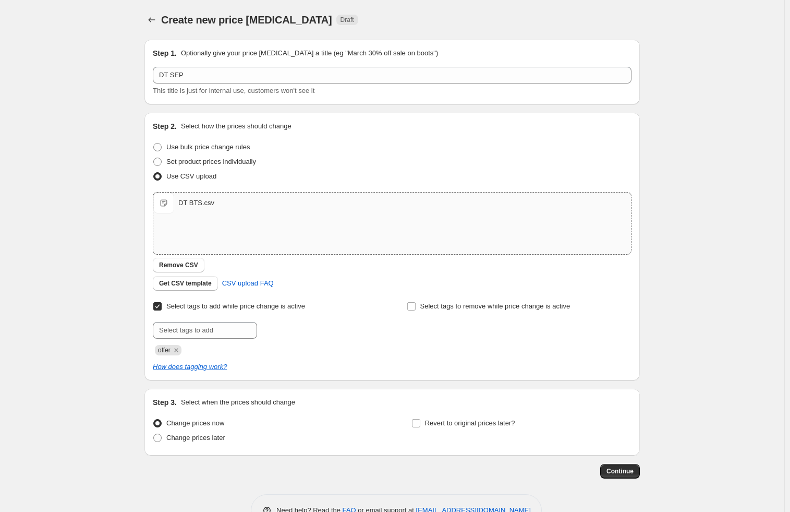
drag, startPoint x: 44, startPoint y: 284, endPoint x: 87, endPoint y: 284, distance: 42.8
click at [47, 284] on div "Create new price [MEDICAL_DATA]. This page is ready Create new price [MEDICAL_D…" at bounding box center [392, 271] width 784 height 542
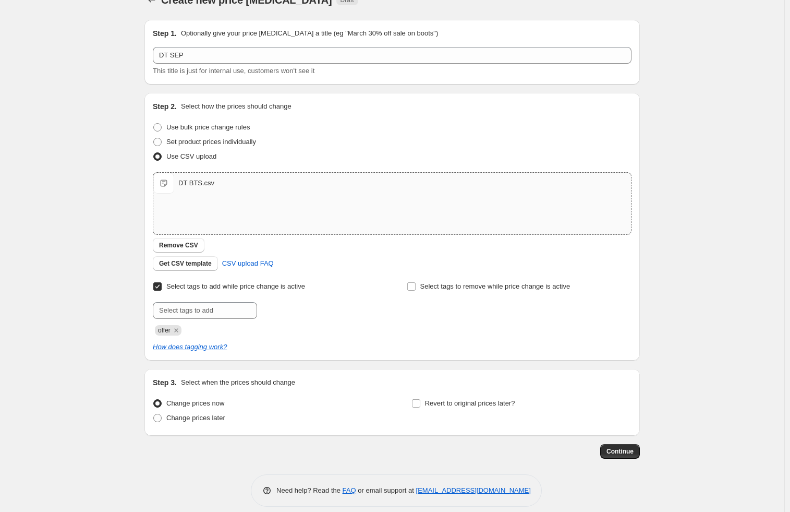
scroll to position [29, 0]
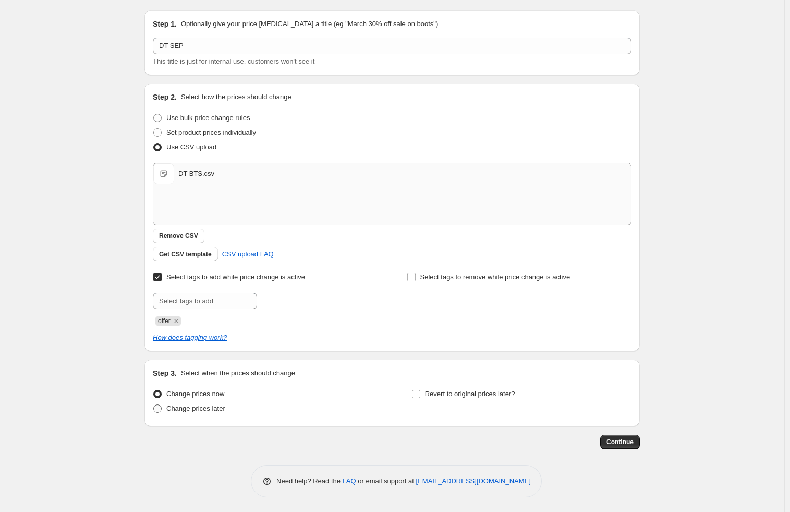
click at [210, 407] on span "Change prices later" at bounding box center [195, 408] width 59 height 8
click at [154, 405] on input "Change prices later" at bounding box center [153, 404] width 1 height 1
radio input "true"
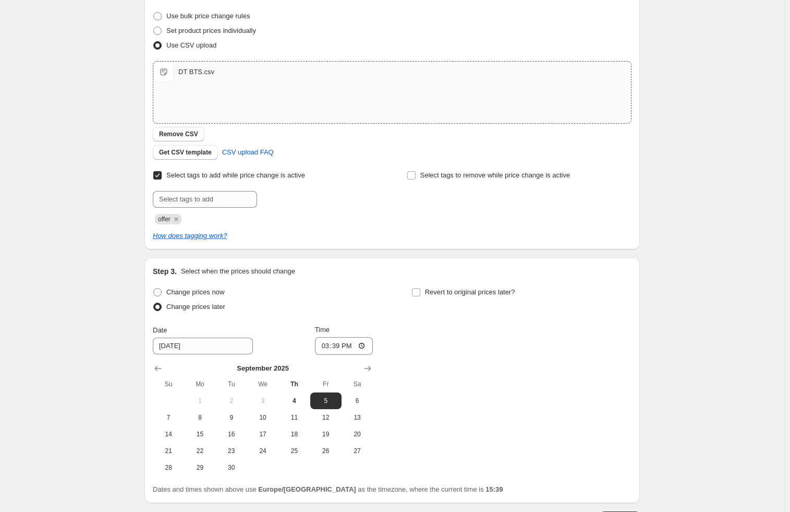
scroll to position [81, 0]
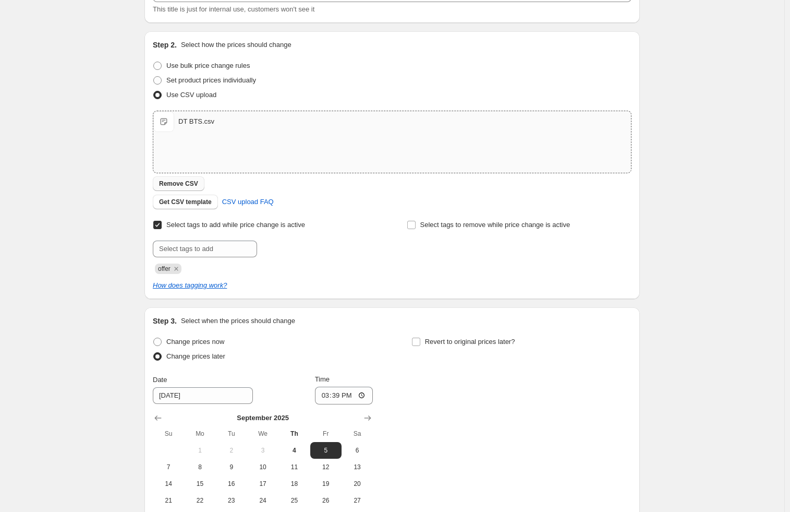
click at [185, 184] on span "Remove CSV" at bounding box center [178, 183] width 39 height 8
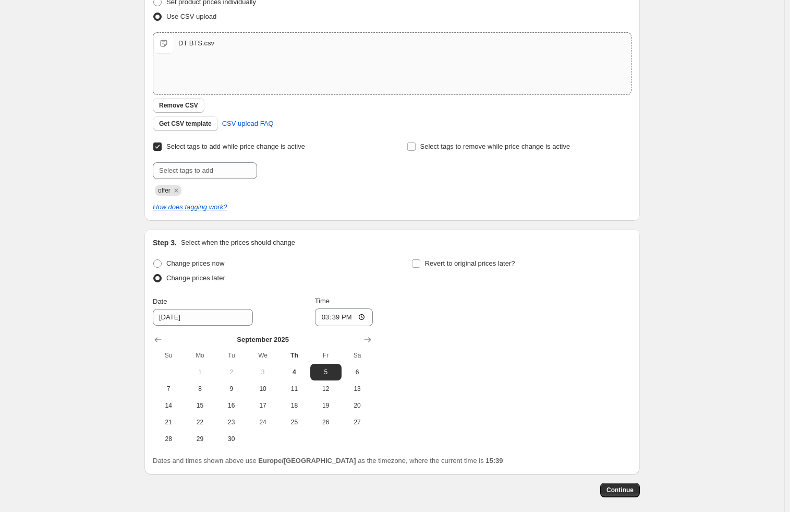
scroll to position [208, 0]
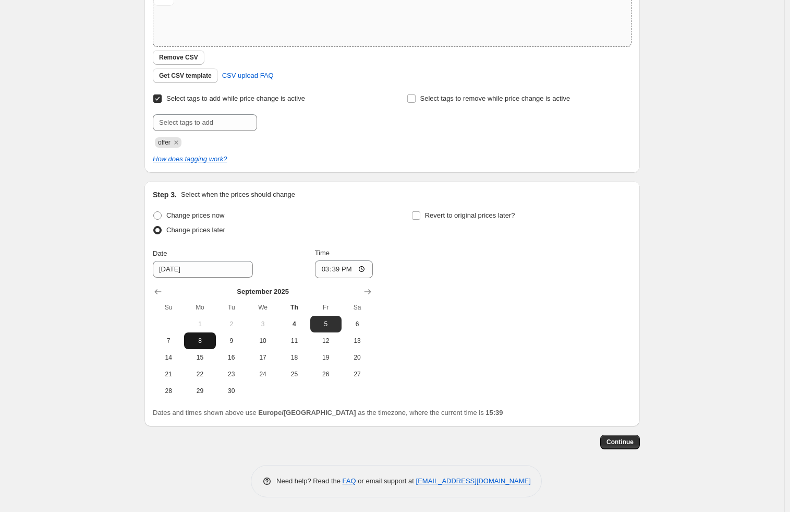
drag, startPoint x: 209, startPoint y: 343, endPoint x: 318, endPoint y: 300, distance: 117.1
click at [210, 342] on span "8" at bounding box center [199, 340] width 23 height 8
type input "[DATE]"
click at [336, 268] on input "15:39" at bounding box center [344, 269] width 58 height 18
type input "00:10"
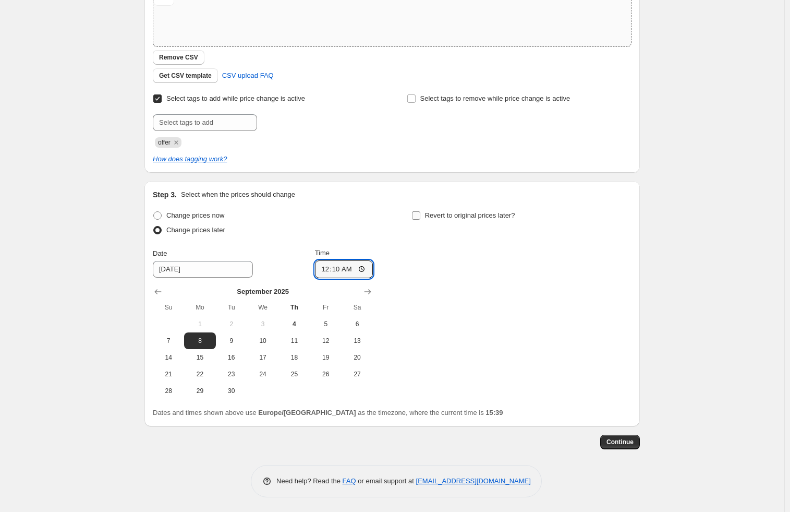
click at [447, 213] on span "Revert to original prices later?" at bounding box center [470, 215] width 90 height 8
click at [420, 213] on input "Revert to original prices later?" at bounding box center [416, 215] width 8 height 8
checkbox input "true"
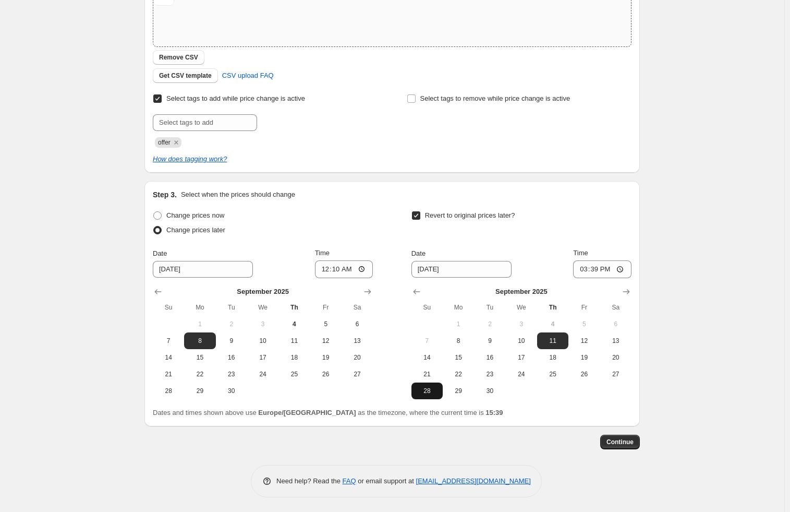
click at [438, 388] on span "28" at bounding box center [427, 390] width 23 height 8
type input "[DATE]"
click at [598, 274] on input "15:39" at bounding box center [602, 269] width 58 height 18
type input "00:05"
click at [623, 446] on button "Continue" at bounding box center [620, 441] width 40 height 15
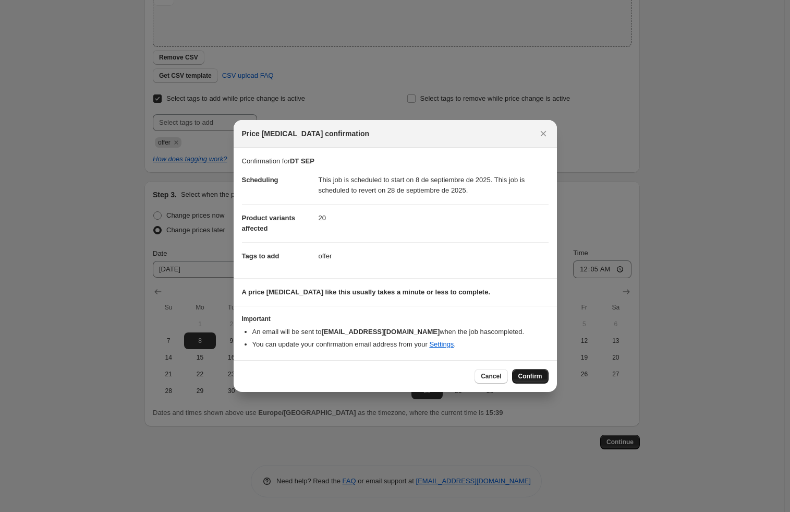
click at [536, 373] on span "Confirm" at bounding box center [530, 376] width 24 height 8
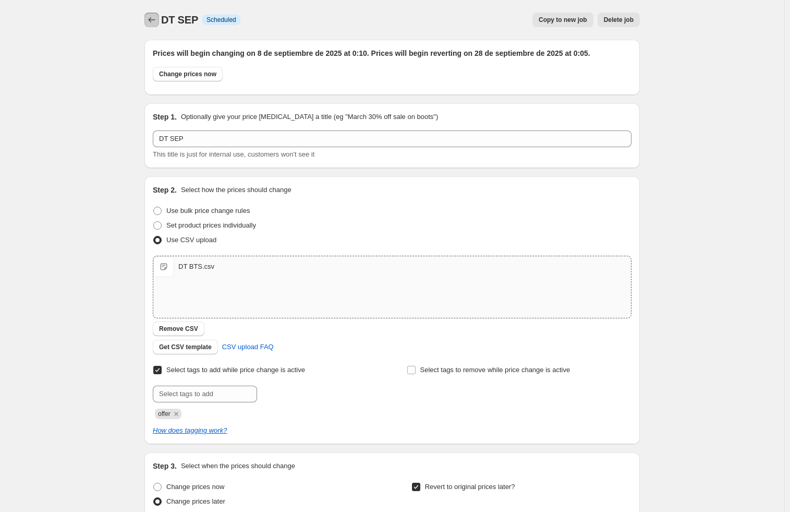
click at [152, 20] on icon "Price change jobs" at bounding box center [152, 19] width 7 height 5
